Goal: Information Seeking & Learning: Learn about a topic

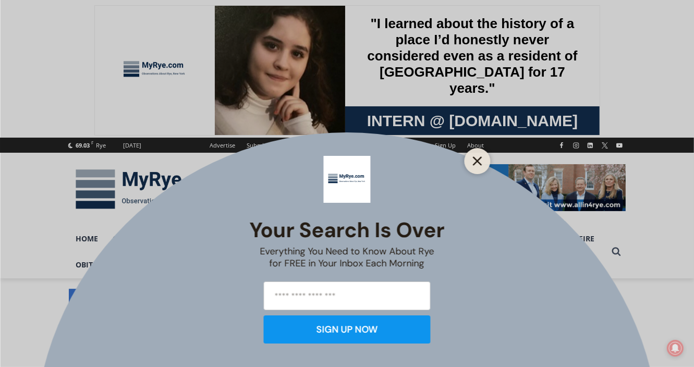
click at [476, 161] on icon "Close" at bounding box center [477, 160] width 9 height 9
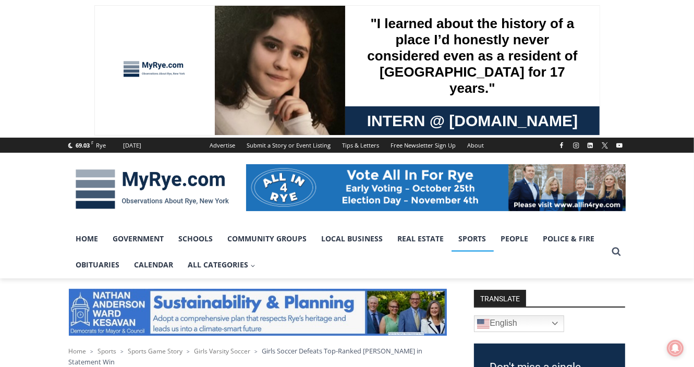
click at [475, 238] on link "Sports" at bounding box center [472, 239] width 42 height 26
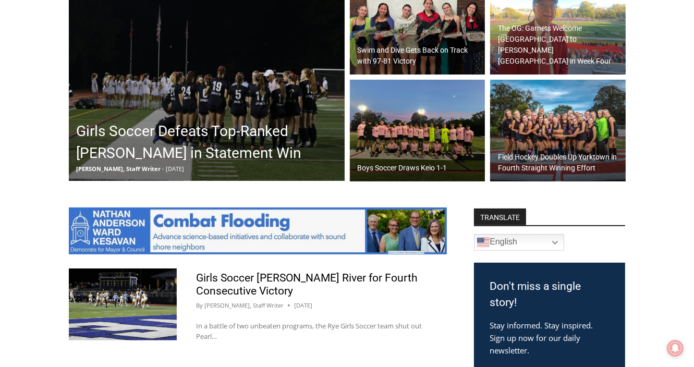
scroll to position [394, 0]
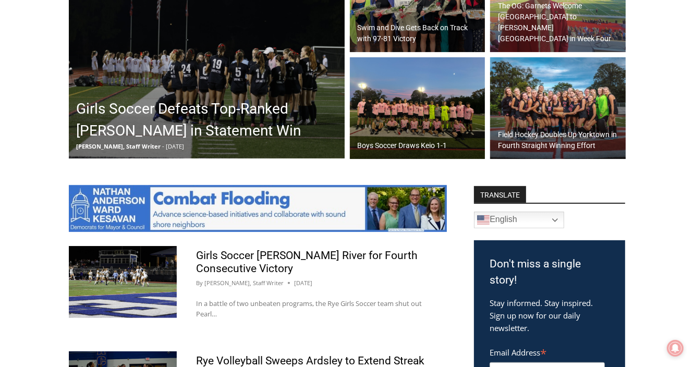
click at [550, 118] on img at bounding box center [558, 108] width 136 height 102
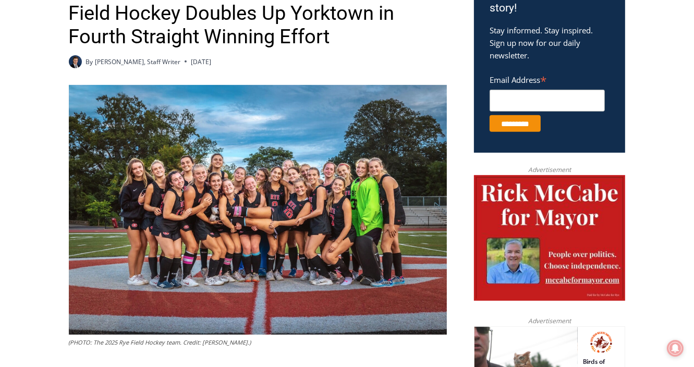
scroll to position [394, 0]
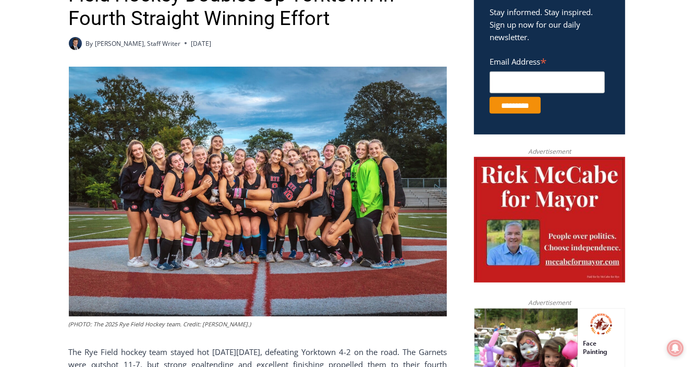
click at [136, 190] on img at bounding box center [258, 192] width 378 height 250
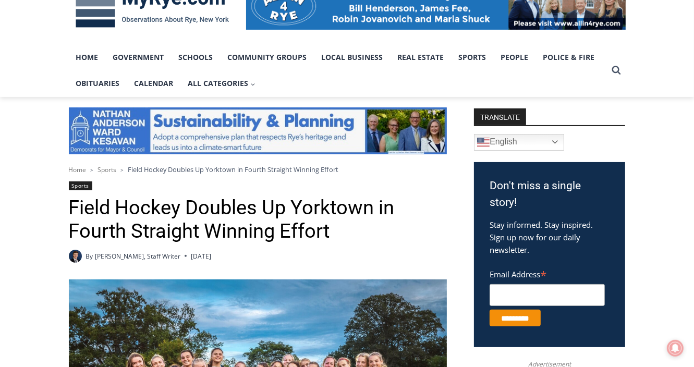
scroll to position [0, 0]
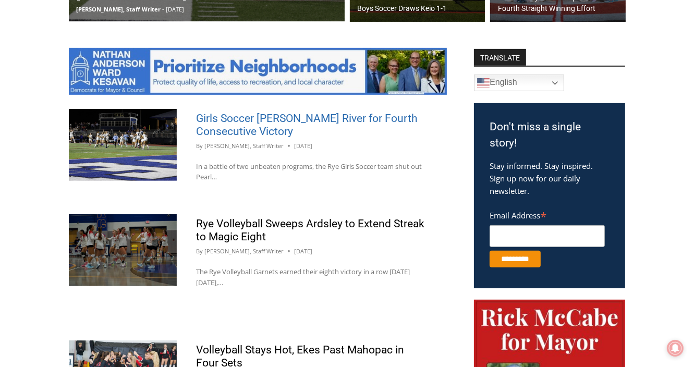
click at [269, 120] on link "Girls Soccer [PERSON_NAME] River for Fourth Consecutive Victory" at bounding box center [307, 125] width 222 height 26
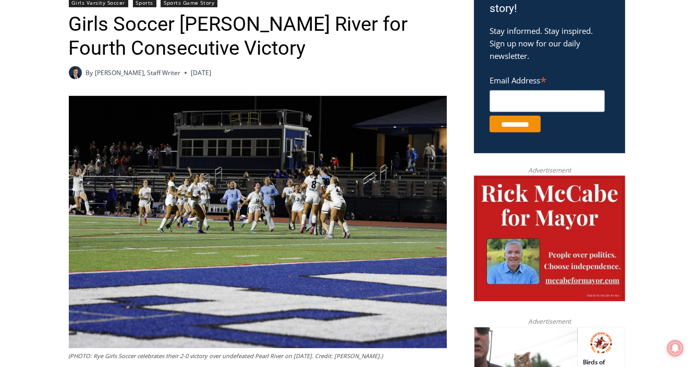
scroll to position [394, 0]
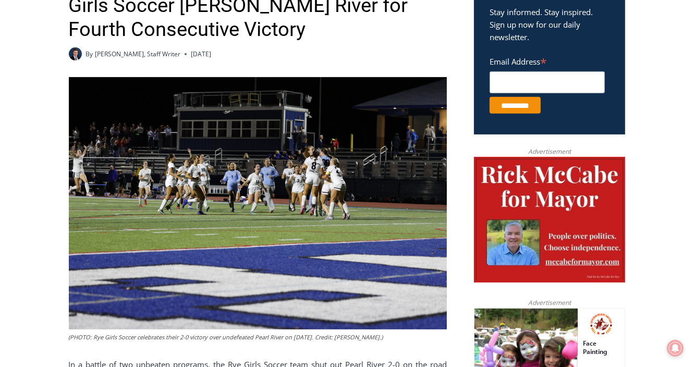
click at [308, 198] on img at bounding box center [258, 203] width 378 height 252
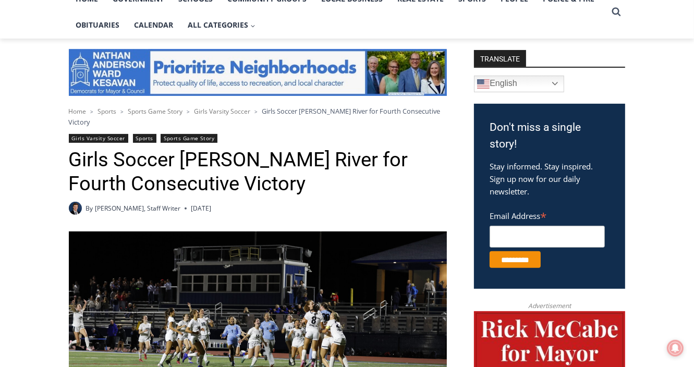
scroll to position [0, 0]
